Goal: Information Seeking & Learning: Learn about a topic

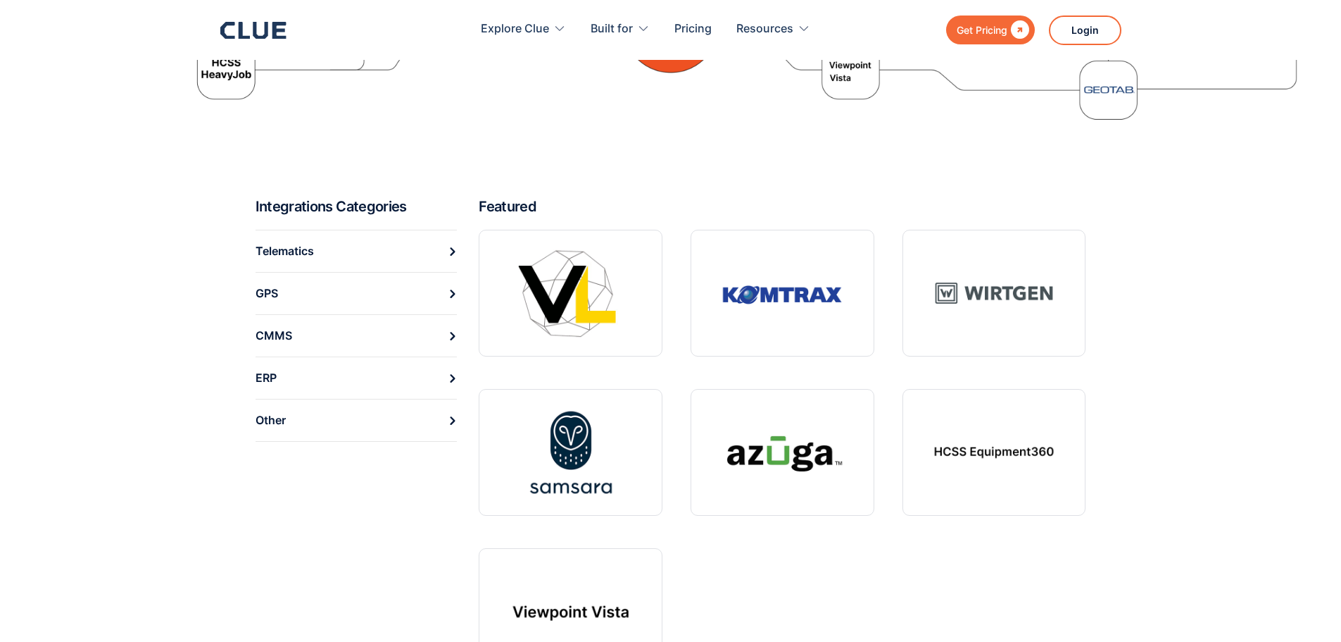
scroll to position [493, 0]
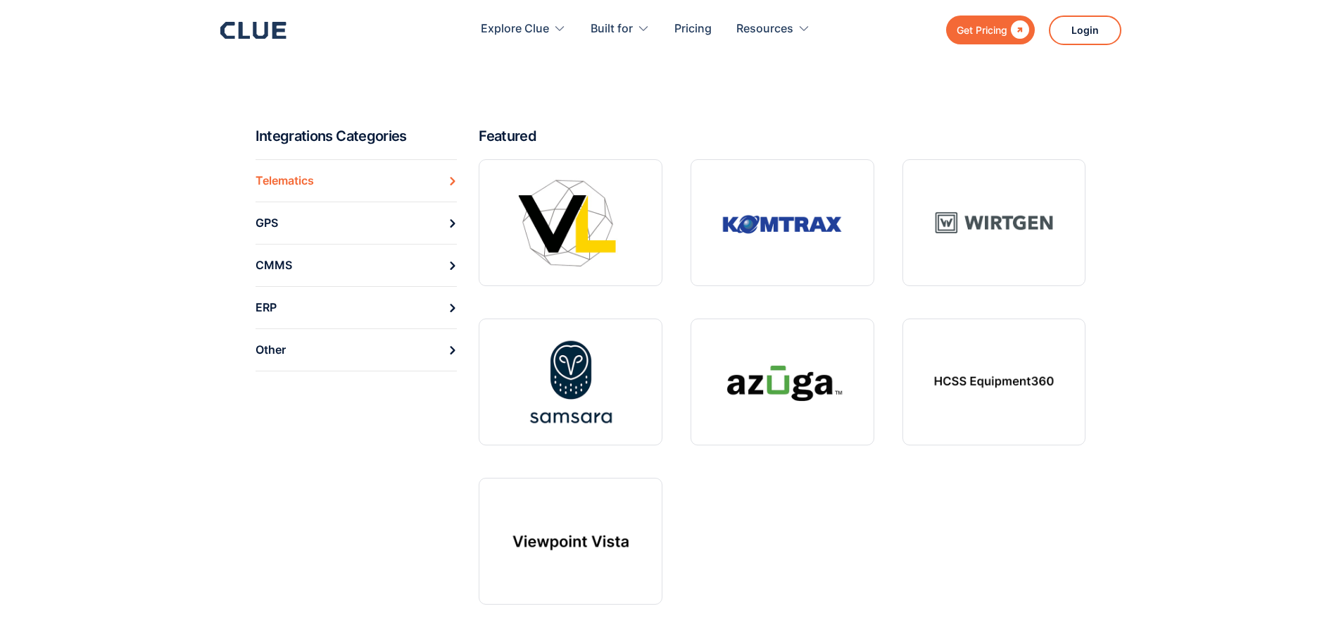
click at [364, 173] on link "Telematics" at bounding box center [357, 180] width 202 height 42
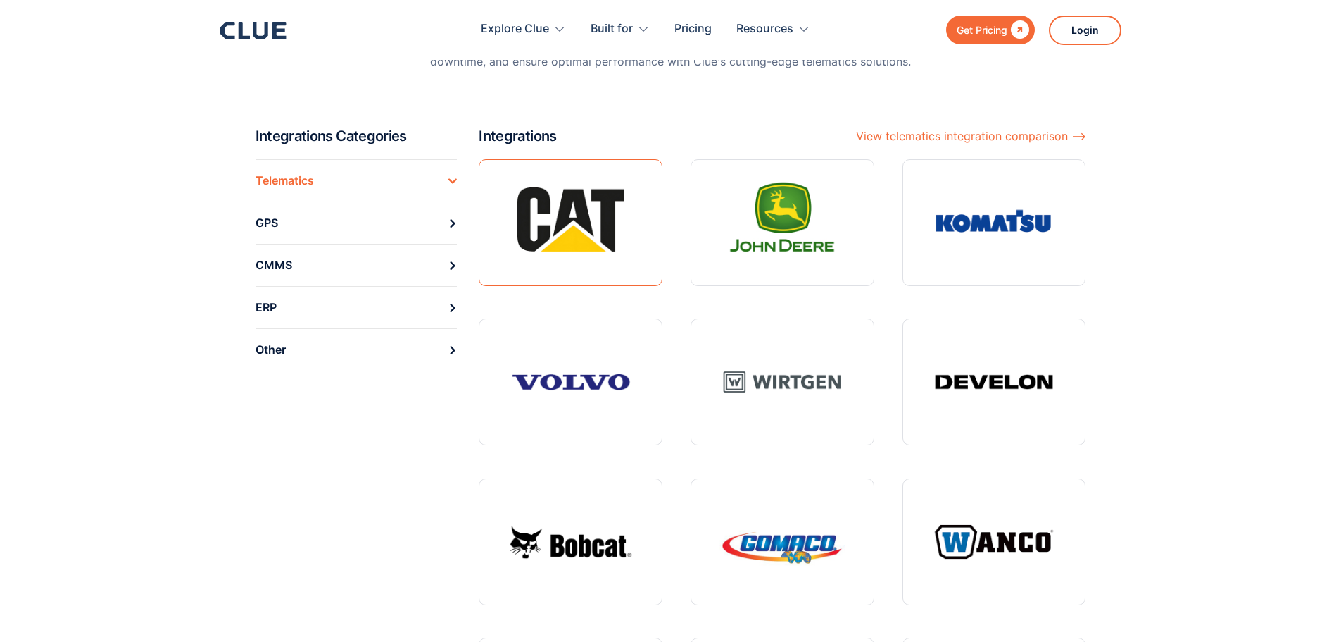
scroll to position [141, 0]
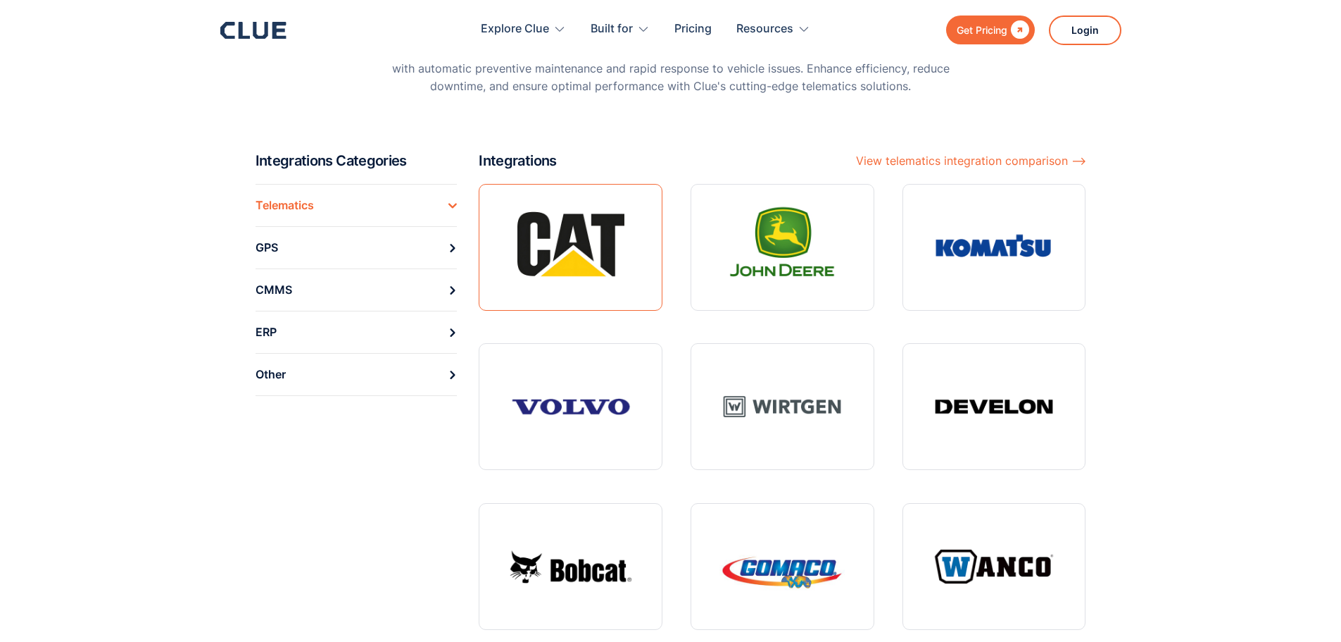
click at [570, 225] on link at bounding box center [571, 247] width 184 height 127
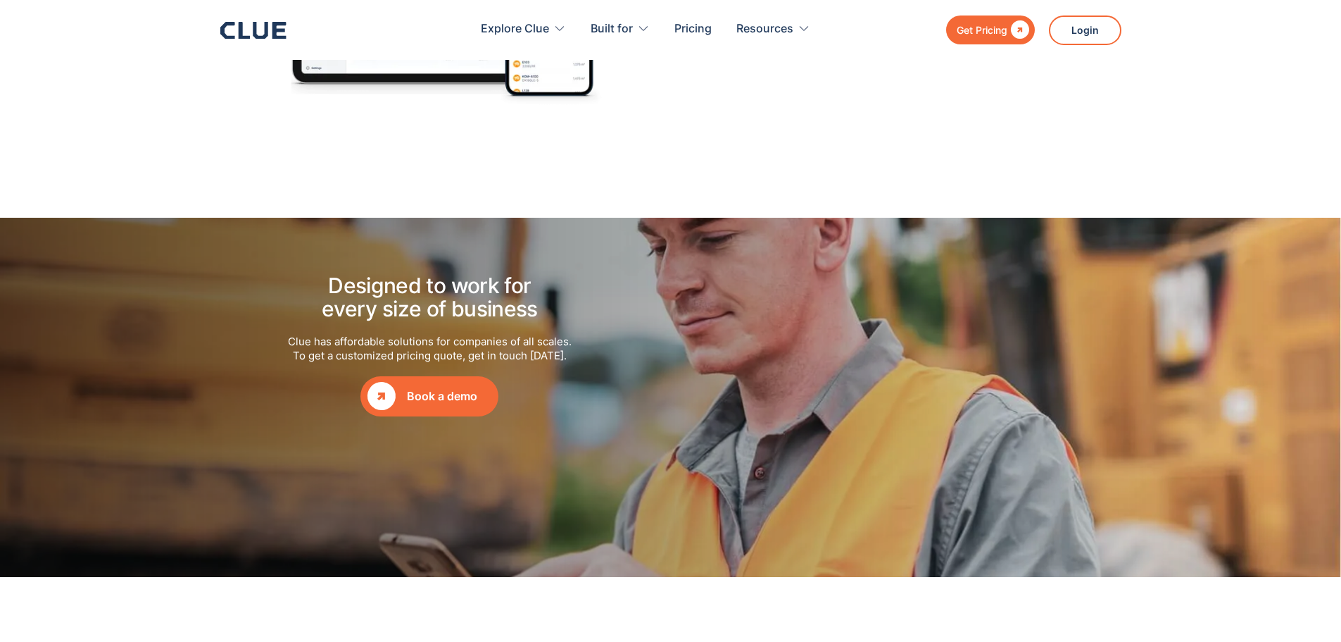
scroll to position [1620, 0]
